Goal: Check status: Check status

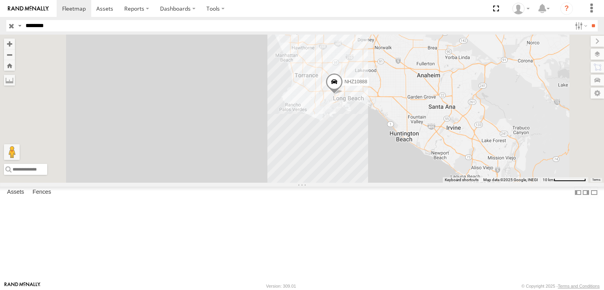
click at [10, 23] on input "button" at bounding box center [11, 25] width 10 height 11
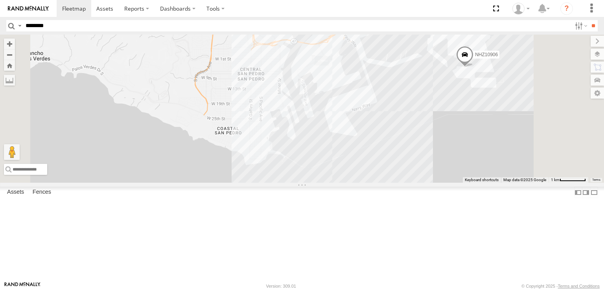
drag, startPoint x: 444, startPoint y: 77, endPoint x: 379, endPoint y: 172, distance: 114.7
click at [381, 170] on div "NHZ10906 NHZ01004 NHZ27312 MCCZ242183 NHZ01012 NHZ10886 NHZ24635 MCCZ242217 MCC…" at bounding box center [302, 109] width 604 height 148
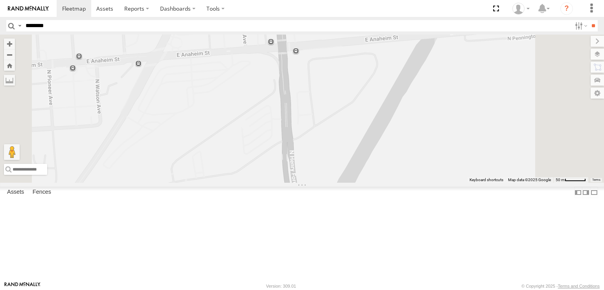
drag, startPoint x: 271, startPoint y: 165, endPoint x: 325, endPoint y: 118, distance: 72.5
click at [315, 129] on div at bounding box center [302, 109] width 604 height 148
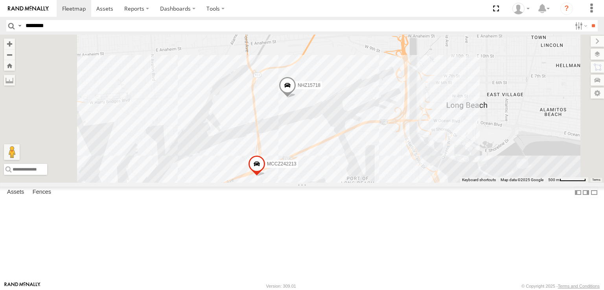
drag, startPoint x: 337, startPoint y: 225, endPoint x: 348, endPoint y: 181, distance: 45.6
click at [346, 182] on div "MCCZ242213 NHZ15718" at bounding box center [302, 109] width 604 height 148
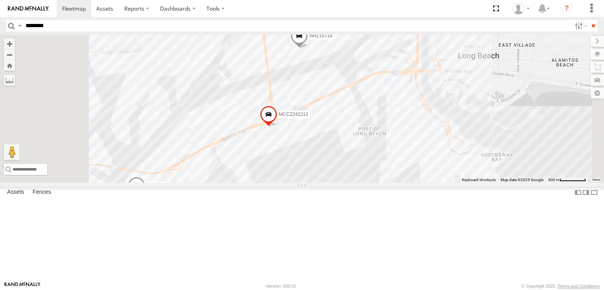
drag, startPoint x: 320, startPoint y: 188, endPoint x: 396, endPoint y: 151, distance: 84.1
click at [396, 152] on div "MCCZ242213 NHZ15718 NHZ10906 NHZ10888" at bounding box center [302, 109] width 604 height 148
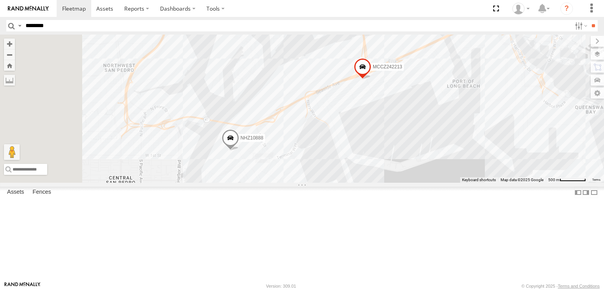
drag, startPoint x: 368, startPoint y: 167, endPoint x: 344, endPoint y: 167, distance: 23.6
click at [345, 167] on div "NHZ10888 MCCZ242213 NHZ15718" at bounding box center [302, 109] width 604 height 148
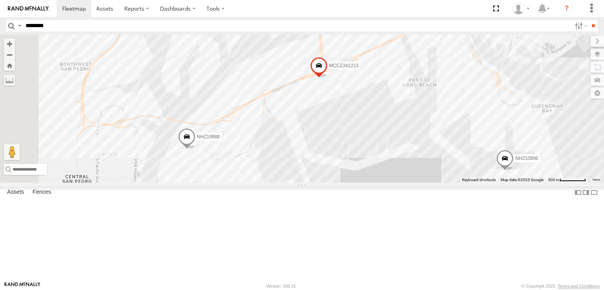
drag, startPoint x: 342, startPoint y: 167, endPoint x: 293, endPoint y: 148, distance: 53.2
click at [295, 150] on div "NHZ10888 MCCZ242213 NHZ15718 NHZ10906" at bounding box center [302, 109] width 604 height 148
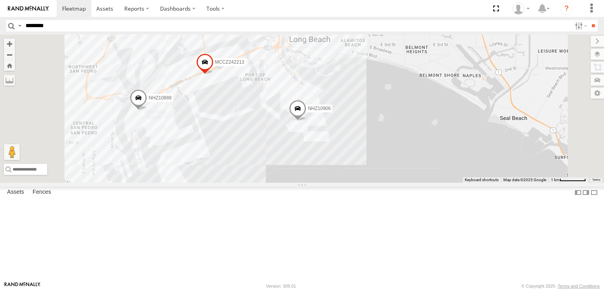
drag, startPoint x: 289, startPoint y: 148, endPoint x: 316, endPoint y: 165, distance: 32.2
click at [316, 165] on div "NHZ10888 MCCZ242213 NHZ15718 NHZ10906 MCCZ242166" at bounding box center [302, 109] width 604 height 148
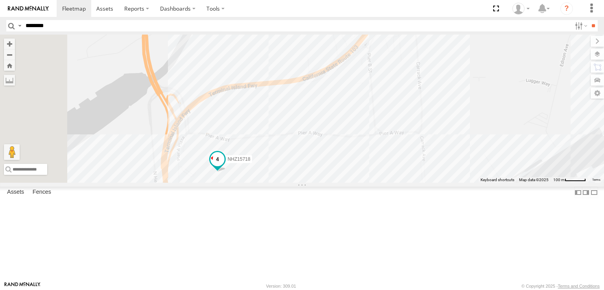
click at [225, 166] on span at bounding box center [218, 159] width 14 height 14
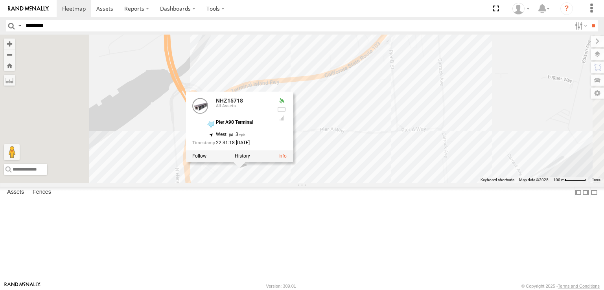
drag, startPoint x: 252, startPoint y: 176, endPoint x: 282, endPoint y: 163, distance: 32.8
click at [276, 166] on div "NHZ10888 MCCZ242213 NHZ15718 NHZ10906 MCCZ242166 NHZ15718 All Assets Pier A90 T…" at bounding box center [302, 109] width 604 height 148
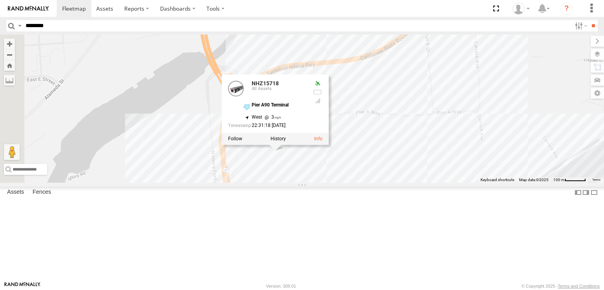
click at [270, 151] on div "NHZ10888 MCCZ242213 NHZ15718 NHZ10906 MCCZ242166 NHZ15718 All Assets Pier A90 T…" at bounding box center [302, 109] width 604 height 148
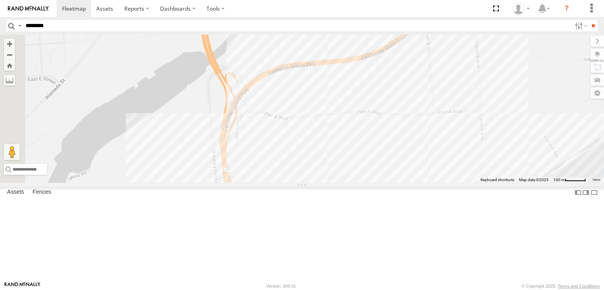
click at [280, 128] on div at bounding box center [302, 109] width 604 height 148
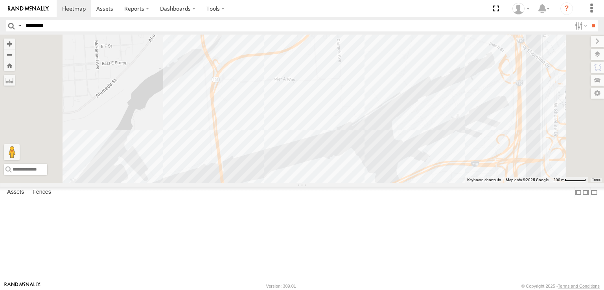
drag, startPoint x: 309, startPoint y: 136, endPoint x: 307, endPoint y: 175, distance: 39.0
click at [307, 175] on div "NHZ15718" at bounding box center [302, 109] width 604 height 148
